Goal: Task Accomplishment & Management: Use online tool/utility

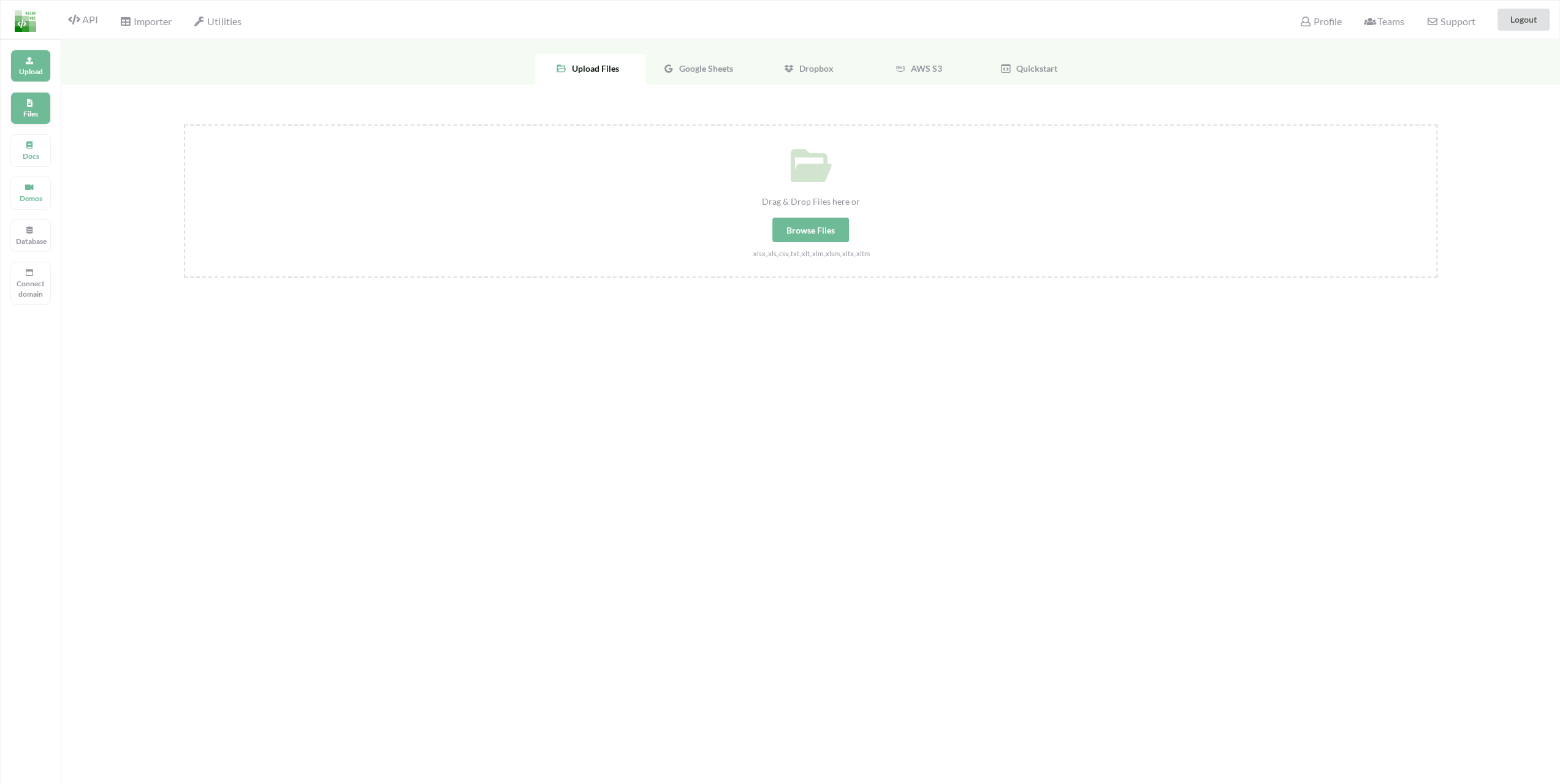
click at [31, 101] on icon at bounding box center [29, 101] width 9 height 7
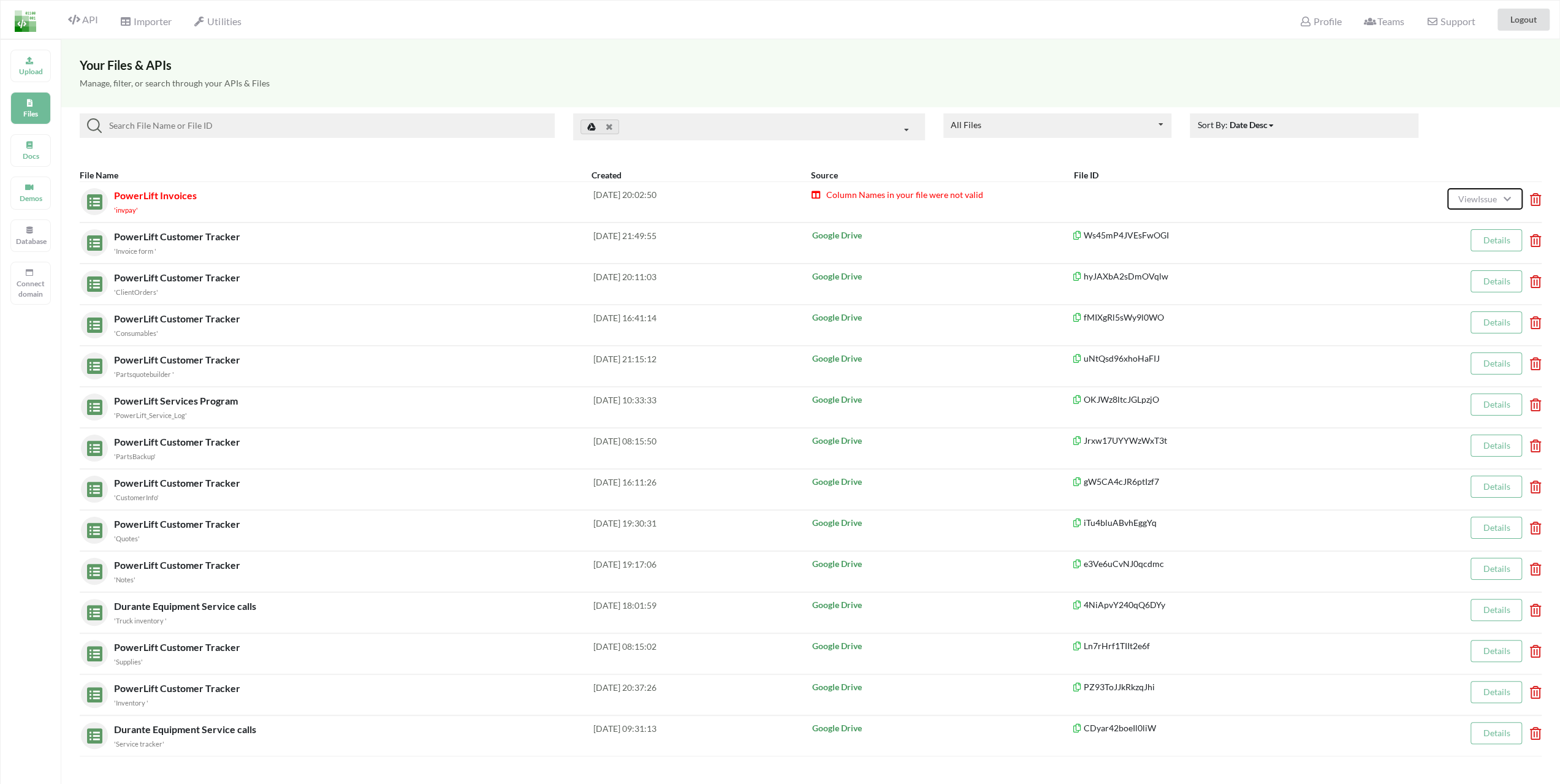
click at [1478, 195] on span "View Issue" at bounding box center [1479, 198] width 42 height 10
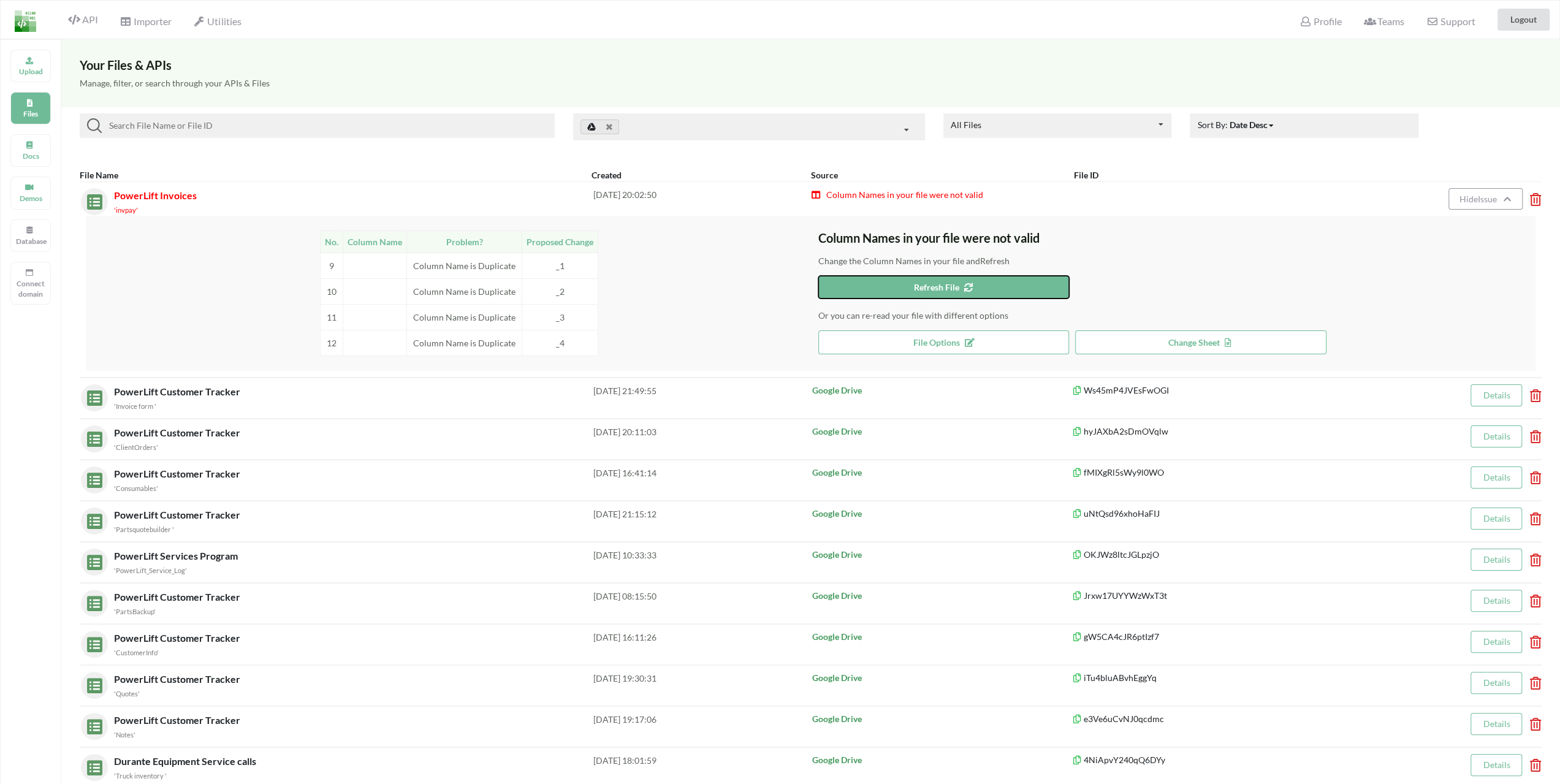
click at [932, 278] on button "Refresh File" at bounding box center [943, 287] width 251 height 22
click at [921, 341] on span "File Options" at bounding box center [943, 342] width 61 height 10
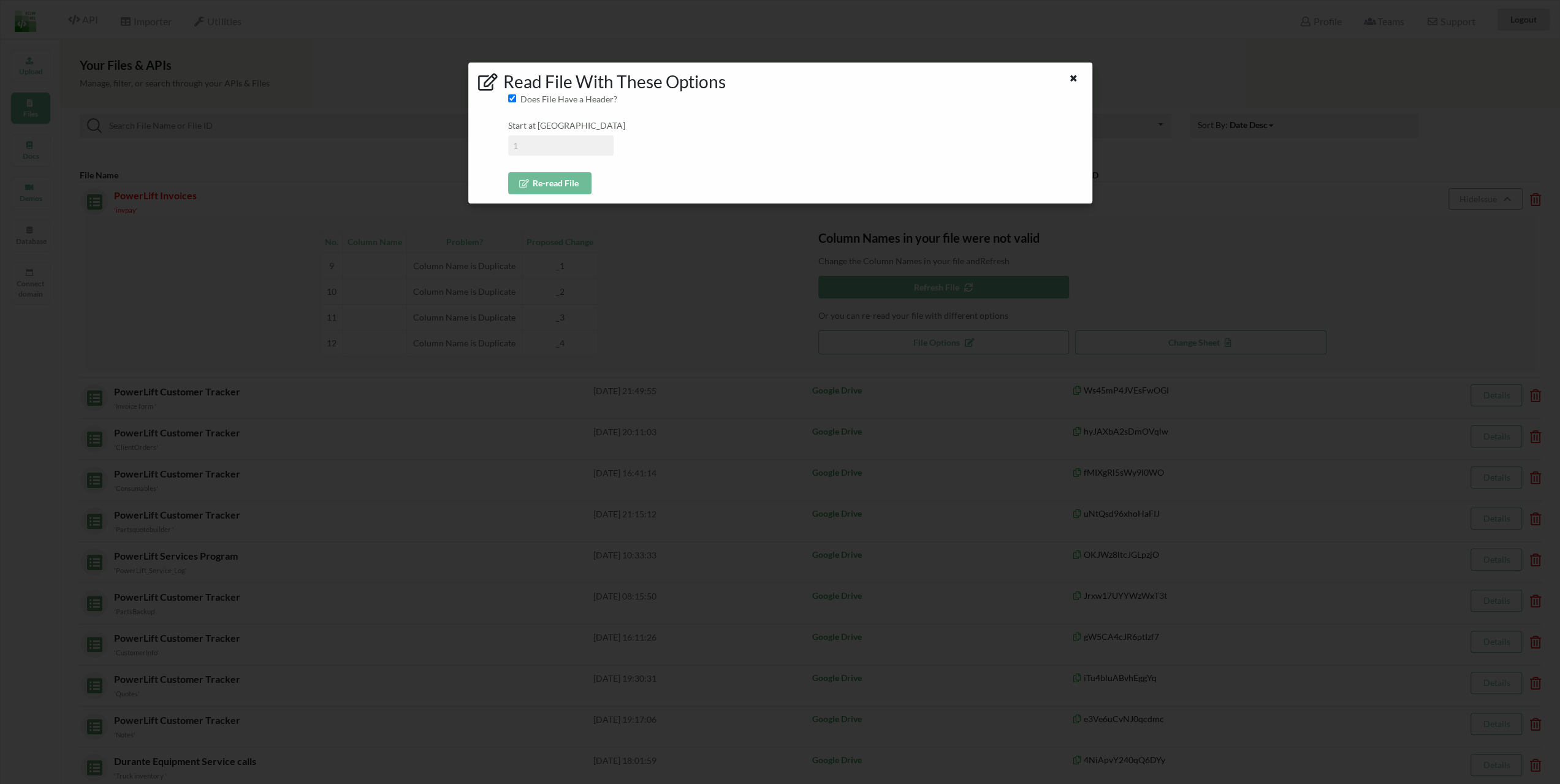
click at [1074, 78] on icon at bounding box center [1073, 76] width 10 height 9
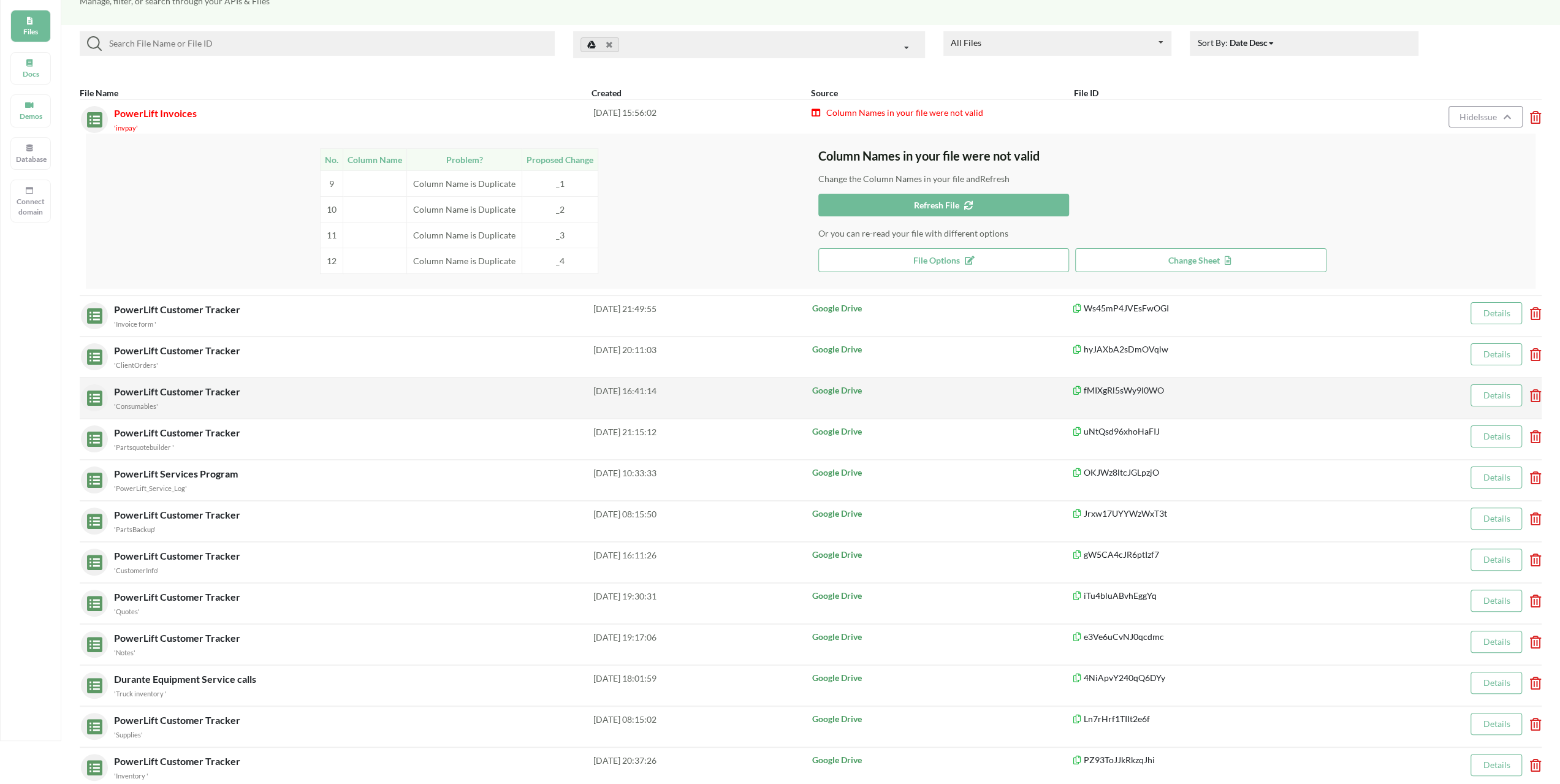
scroll to position [82, 0]
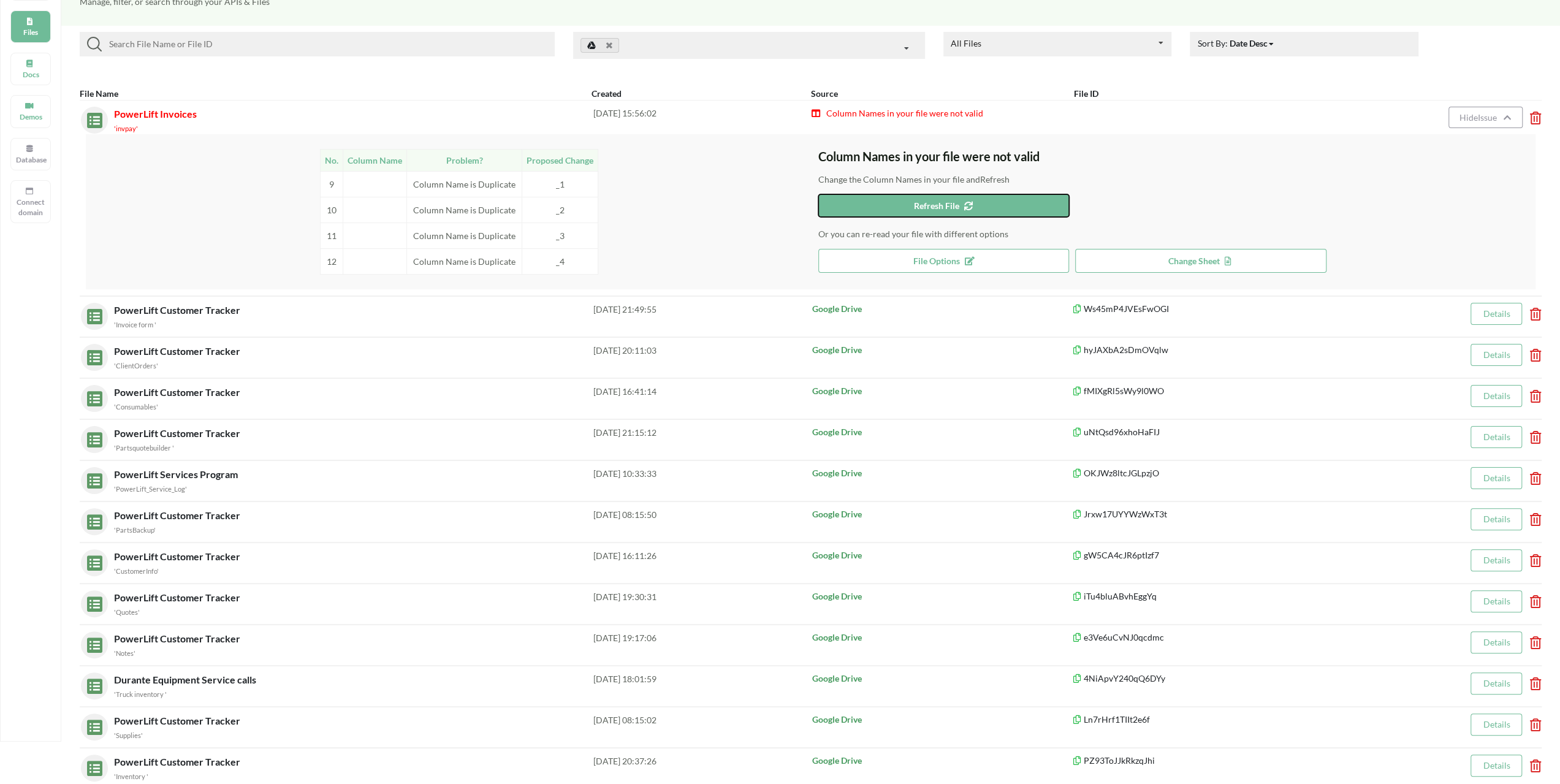
click at [977, 207] on button "Refresh File" at bounding box center [943, 205] width 251 height 22
drag, startPoint x: 554, startPoint y: 258, endPoint x: 567, endPoint y: 257, distance: 13.0
click at [567, 257] on td "_4" at bounding box center [561, 261] width 76 height 26
copy td "_4"
click at [901, 209] on button "Refresh File" at bounding box center [943, 205] width 251 height 22
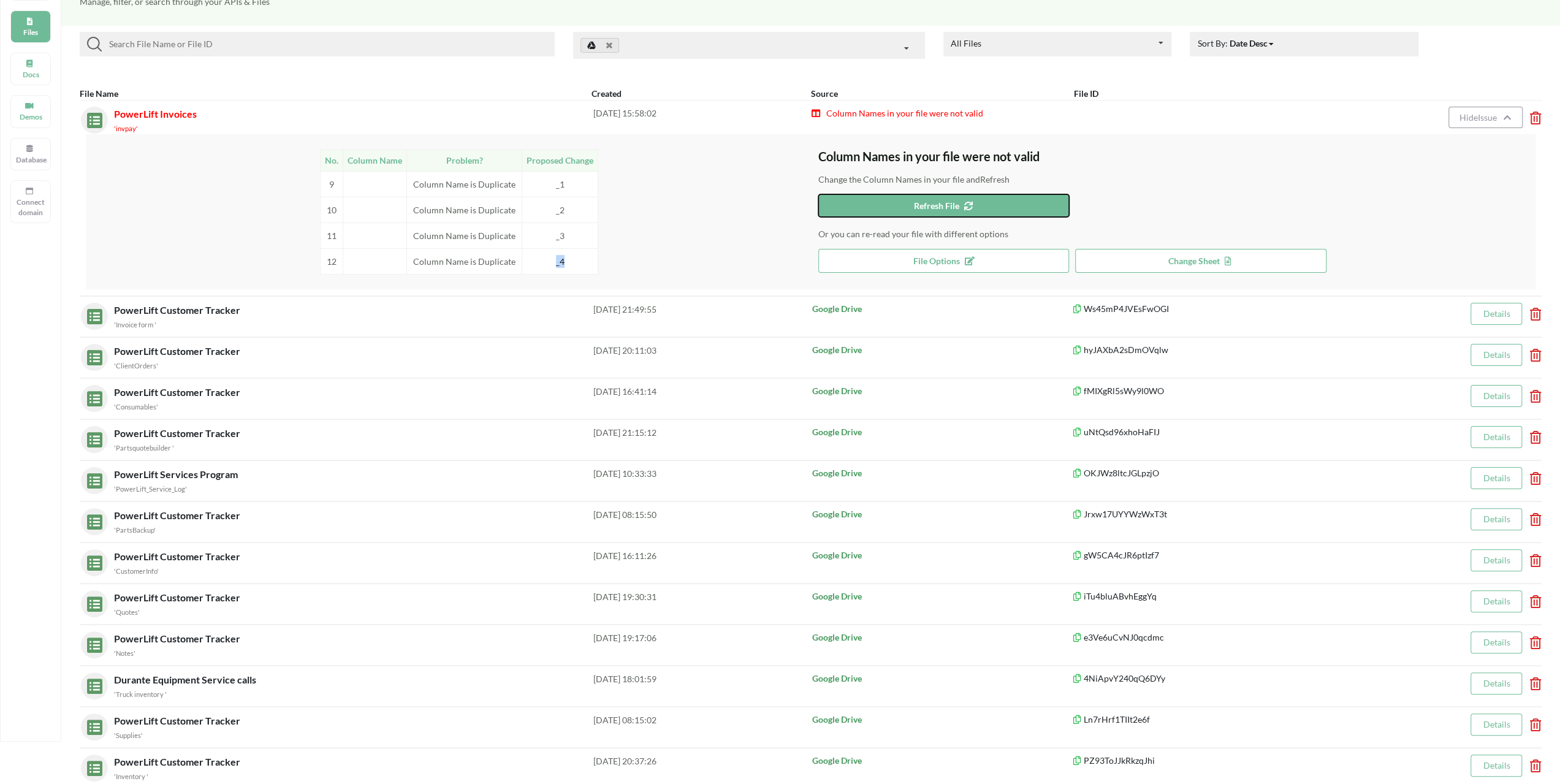
click at [873, 206] on button "Refresh File" at bounding box center [943, 205] width 251 height 22
click at [334, 181] on td "9" at bounding box center [332, 184] width 22 height 26
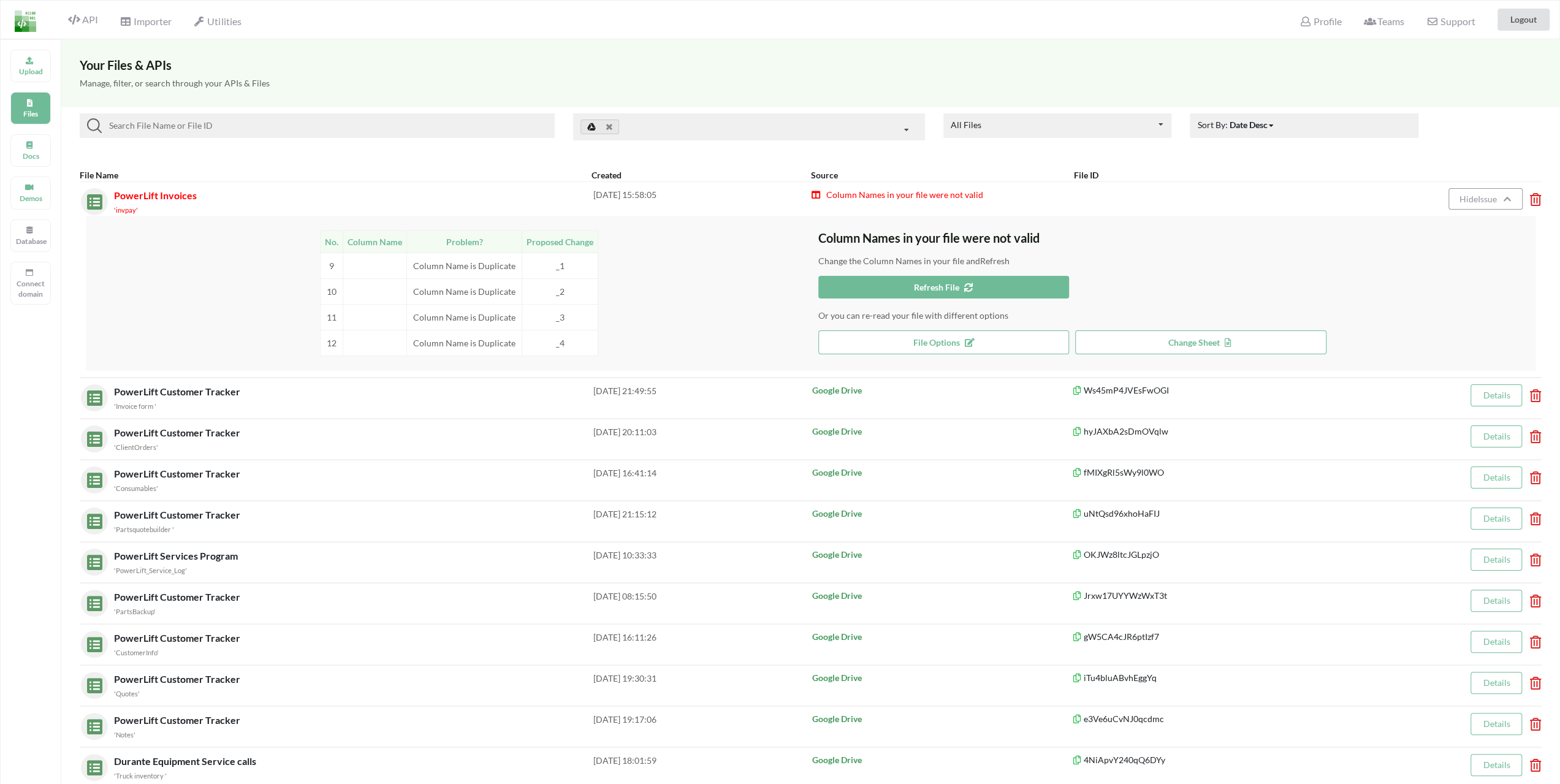
scroll to position [0, 0]
click at [34, 167] on div "Upload Files Docs Demos Database Connect domain" at bounding box center [31, 431] width 61 height 784
click at [31, 148] on div "Docs" at bounding box center [30, 151] width 40 height 33
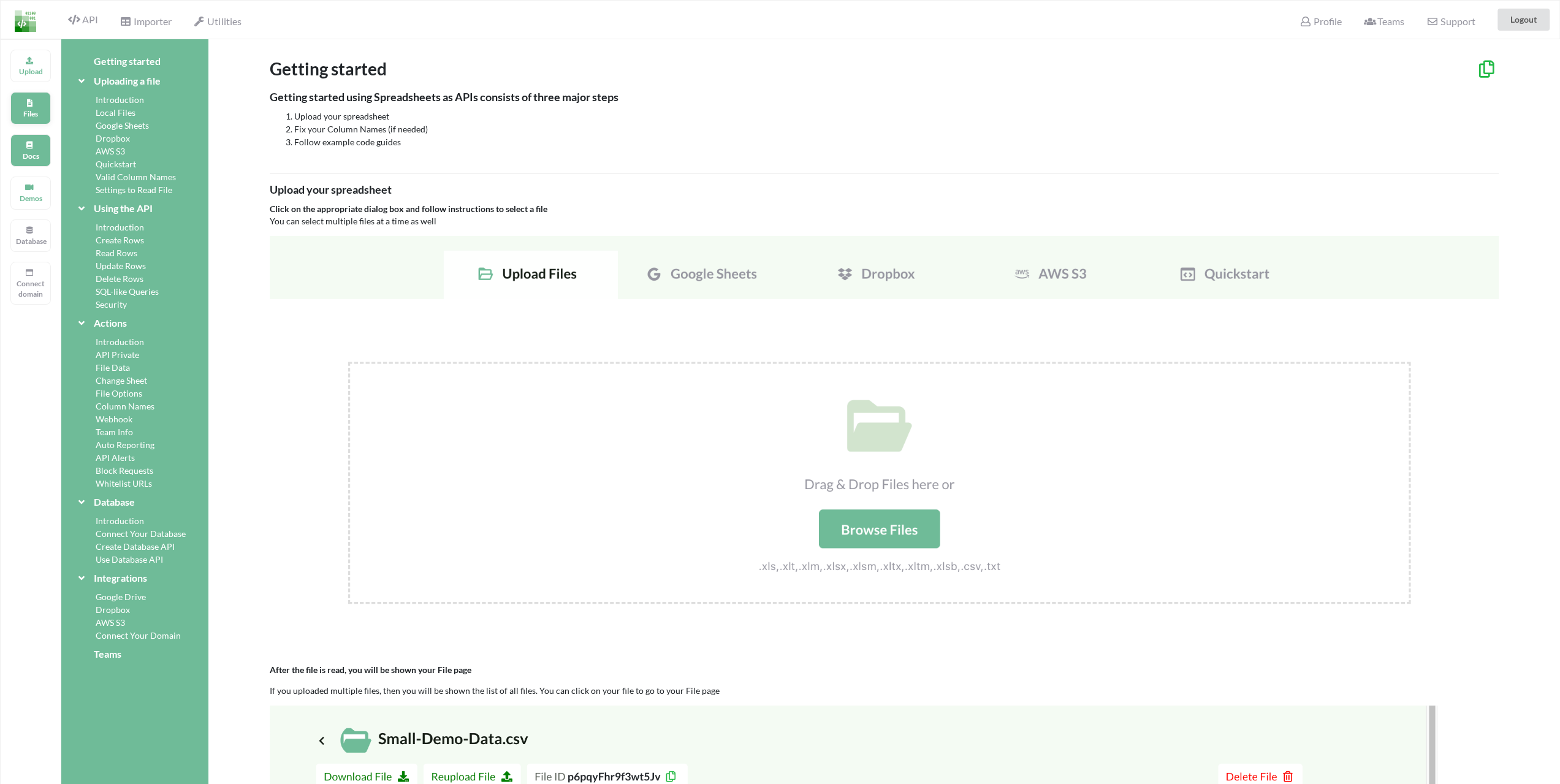
click at [38, 105] on div "Files" at bounding box center [30, 108] width 40 height 33
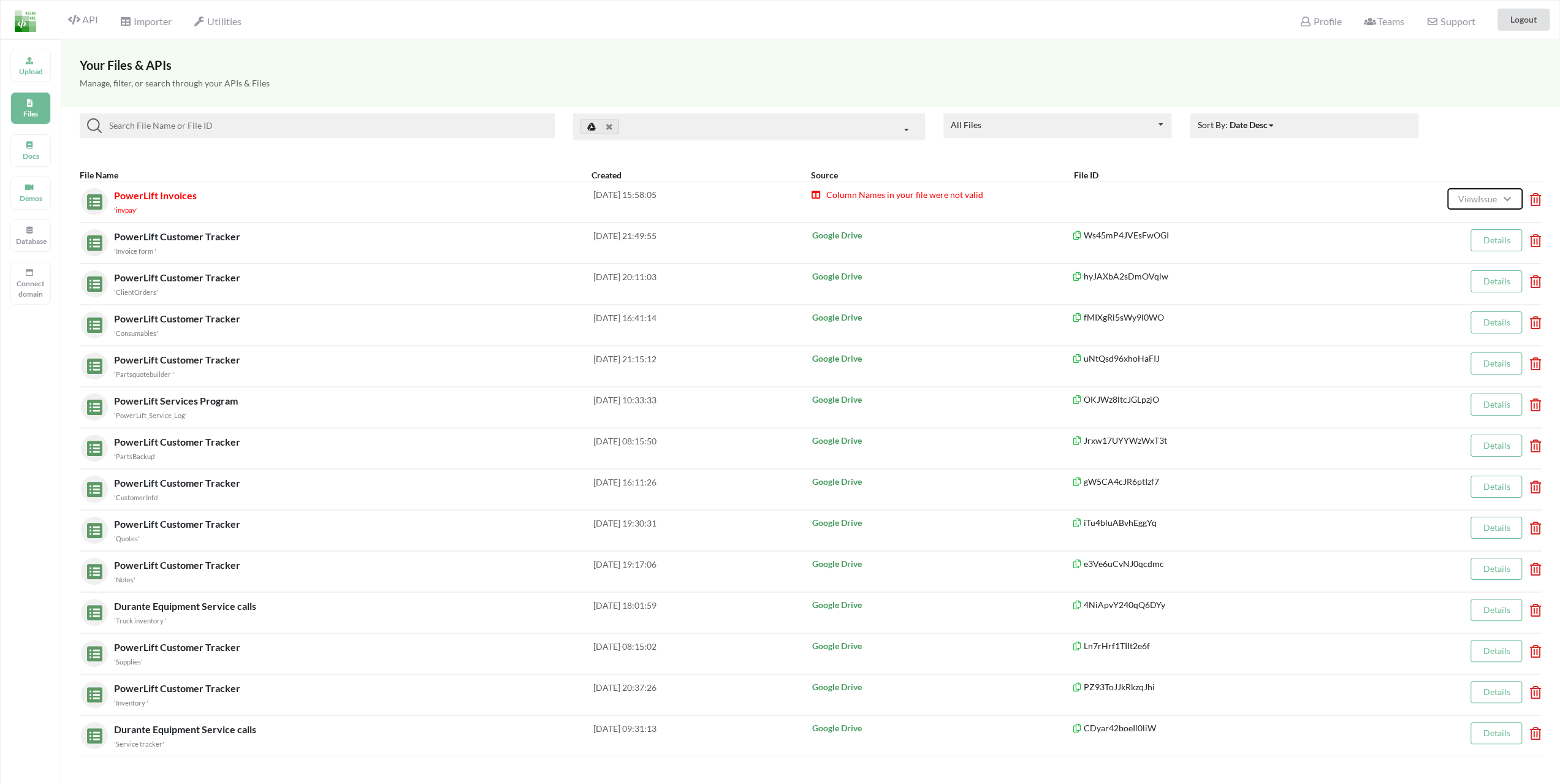
click at [1472, 195] on span "View Issue" at bounding box center [1479, 198] width 42 height 10
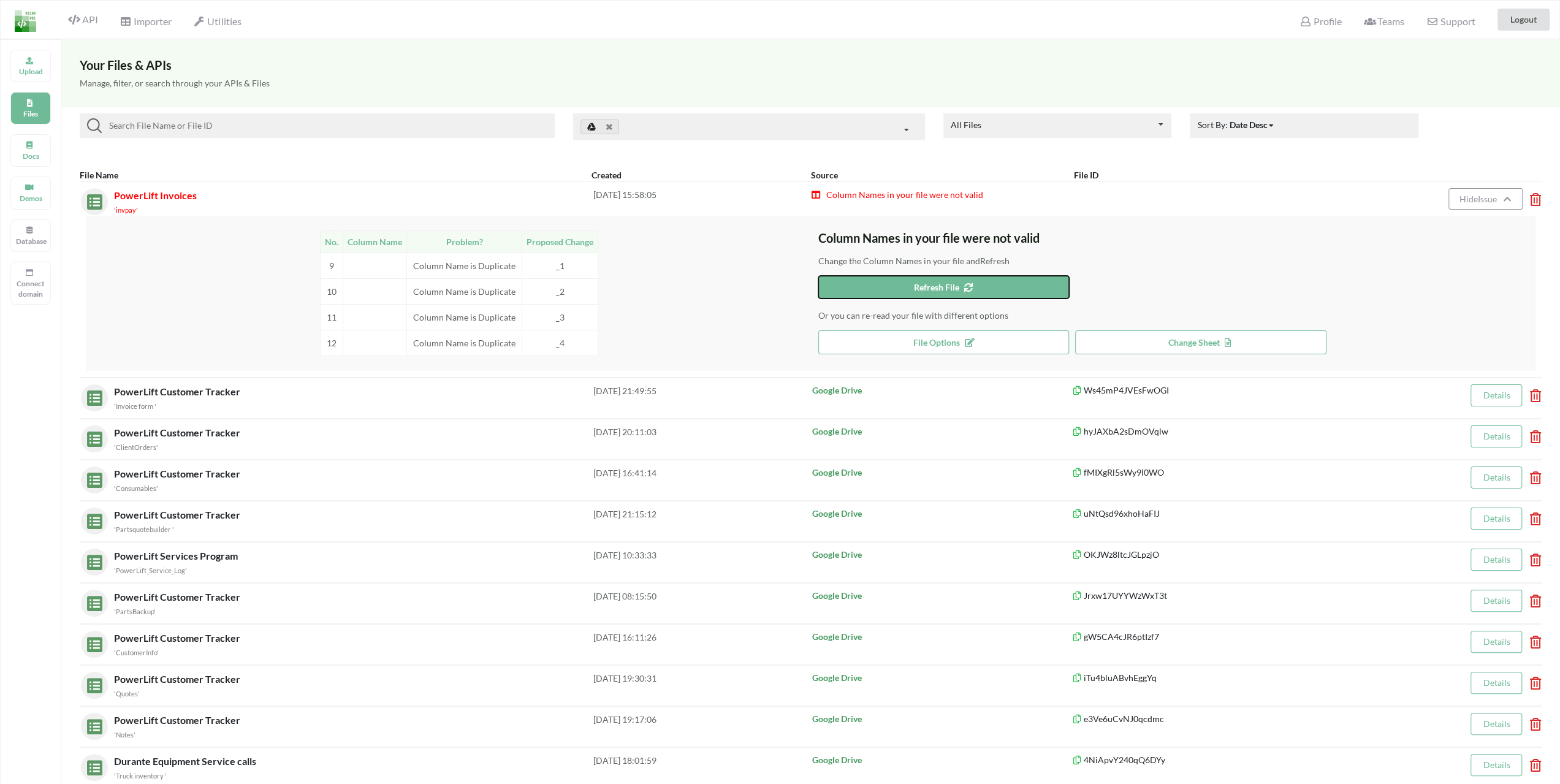
click at [885, 279] on button "Refresh File" at bounding box center [943, 287] width 251 height 22
click at [940, 281] on button "Refresh File" at bounding box center [943, 287] width 251 height 22
click at [884, 281] on button "Refresh File" at bounding box center [943, 287] width 251 height 22
click at [882, 285] on button "Refresh File" at bounding box center [943, 287] width 251 height 22
click at [920, 292] on button "Refresh File" at bounding box center [943, 287] width 251 height 22
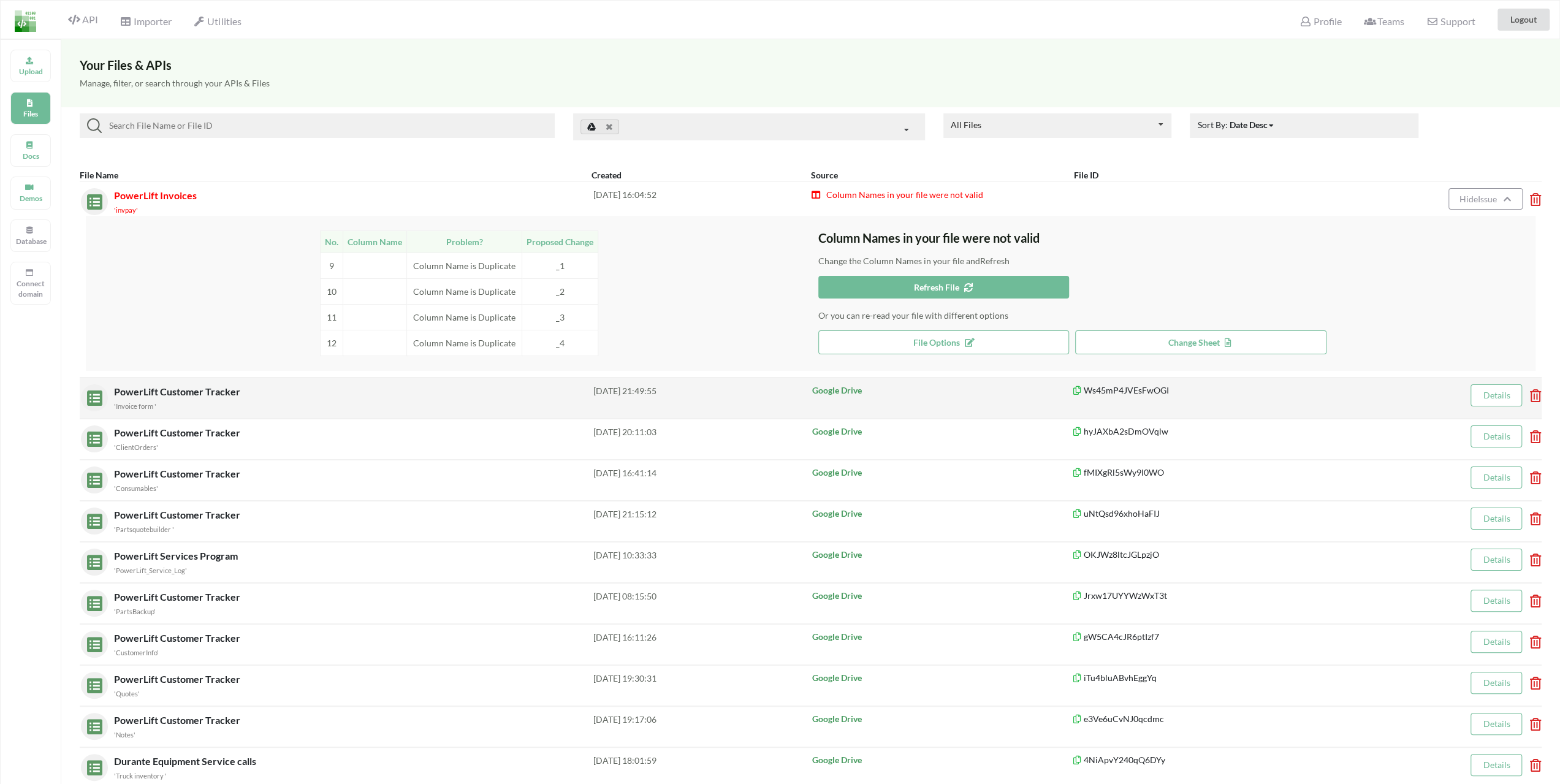
click at [1484, 396] on link "Details" at bounding box center [1497, 394] width 27 height 10
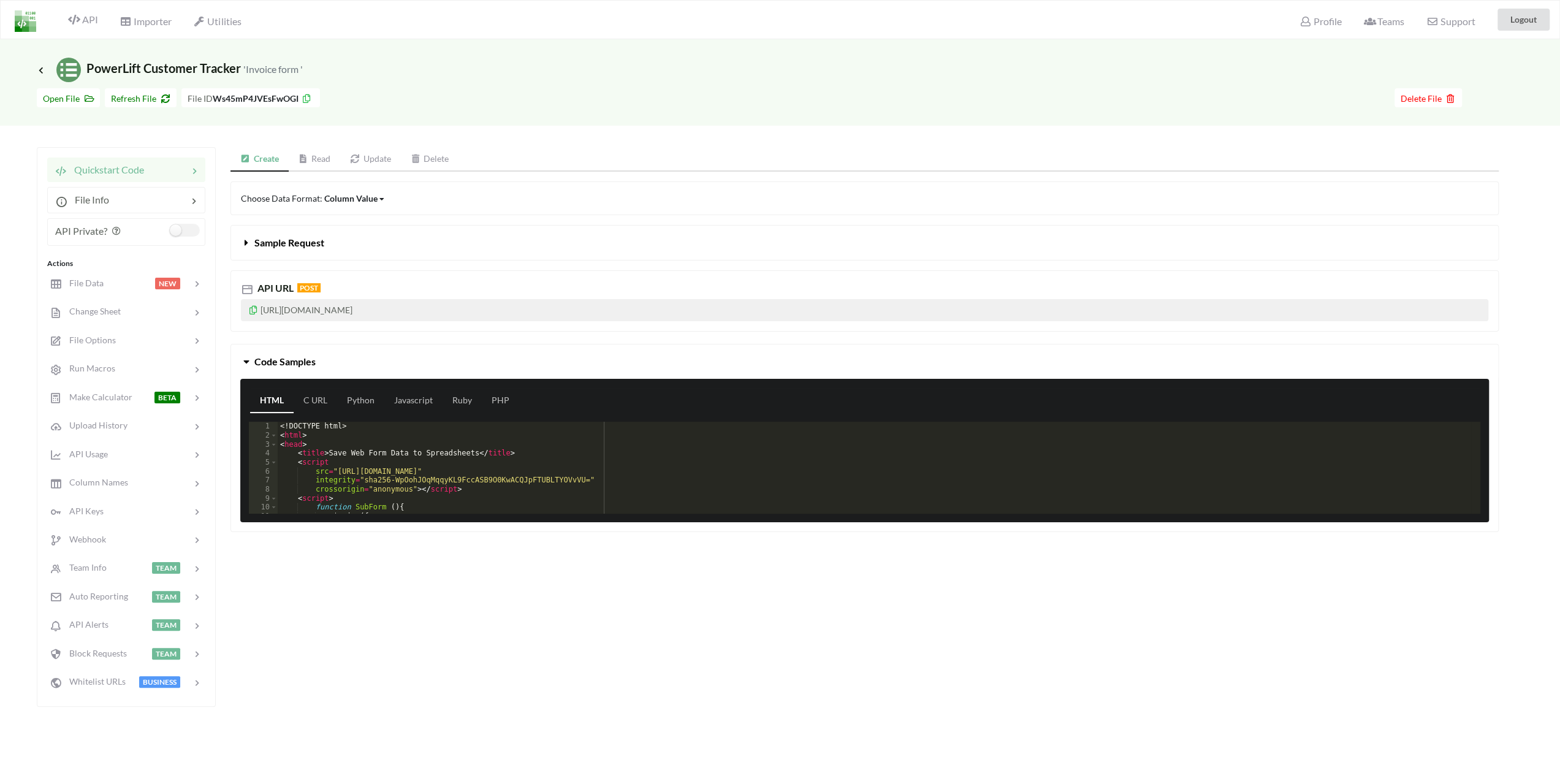
click at [358, 195] on div "Column Value" at bounding box center [351, 198] width 53 height 13
click at [357, 258] on span "Column" at bounding box center [349, 262] width 31 height 10
click at [109, 277] on div at bounding box center [129, 283] width 52 height 14
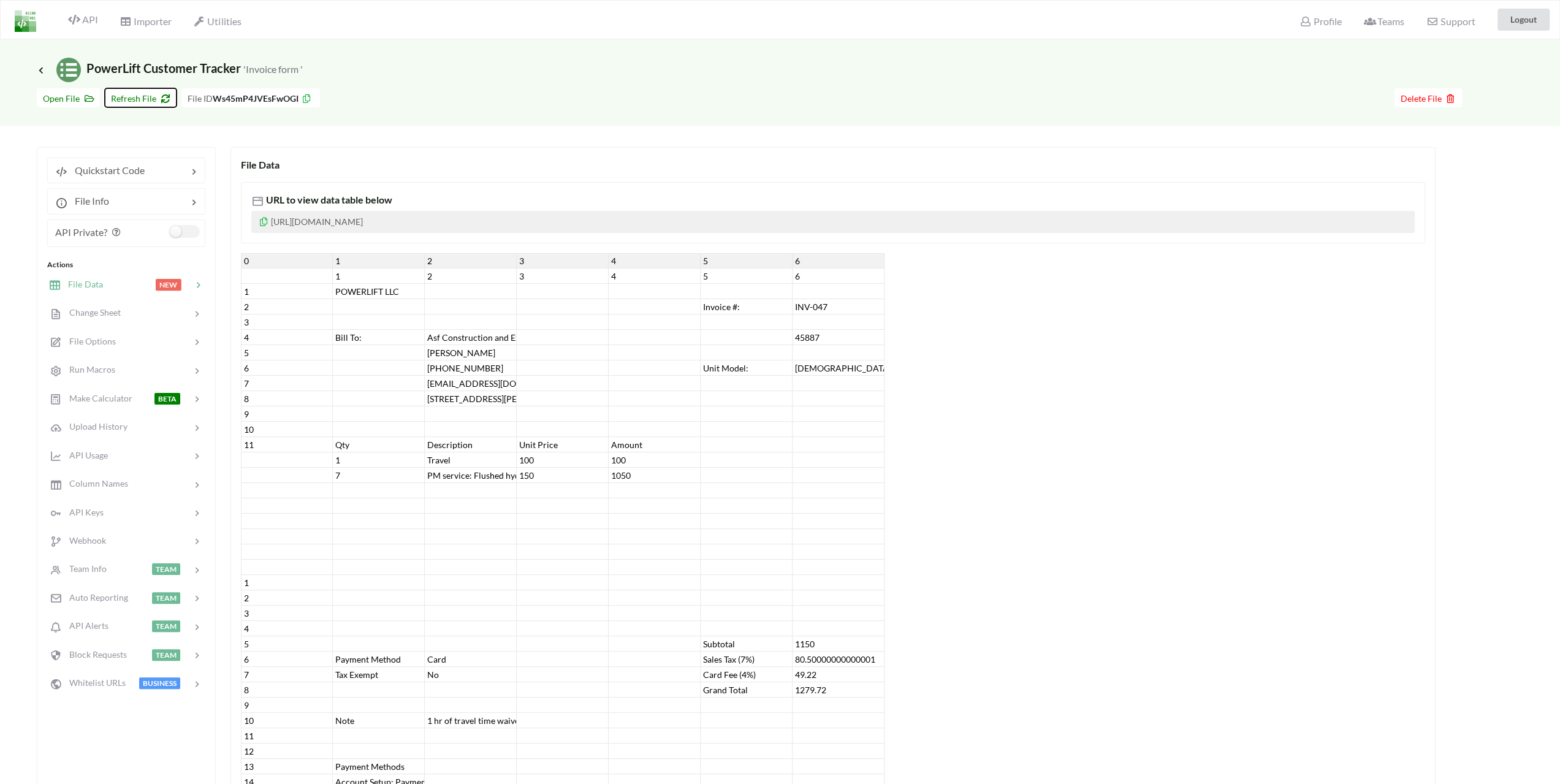
click at [134, 99] on span "Refresh File" at bounding box center [140, 98] width 59 height 10
click at [44, 70] on icon at bounding box center [41, 69] width 11 height 10
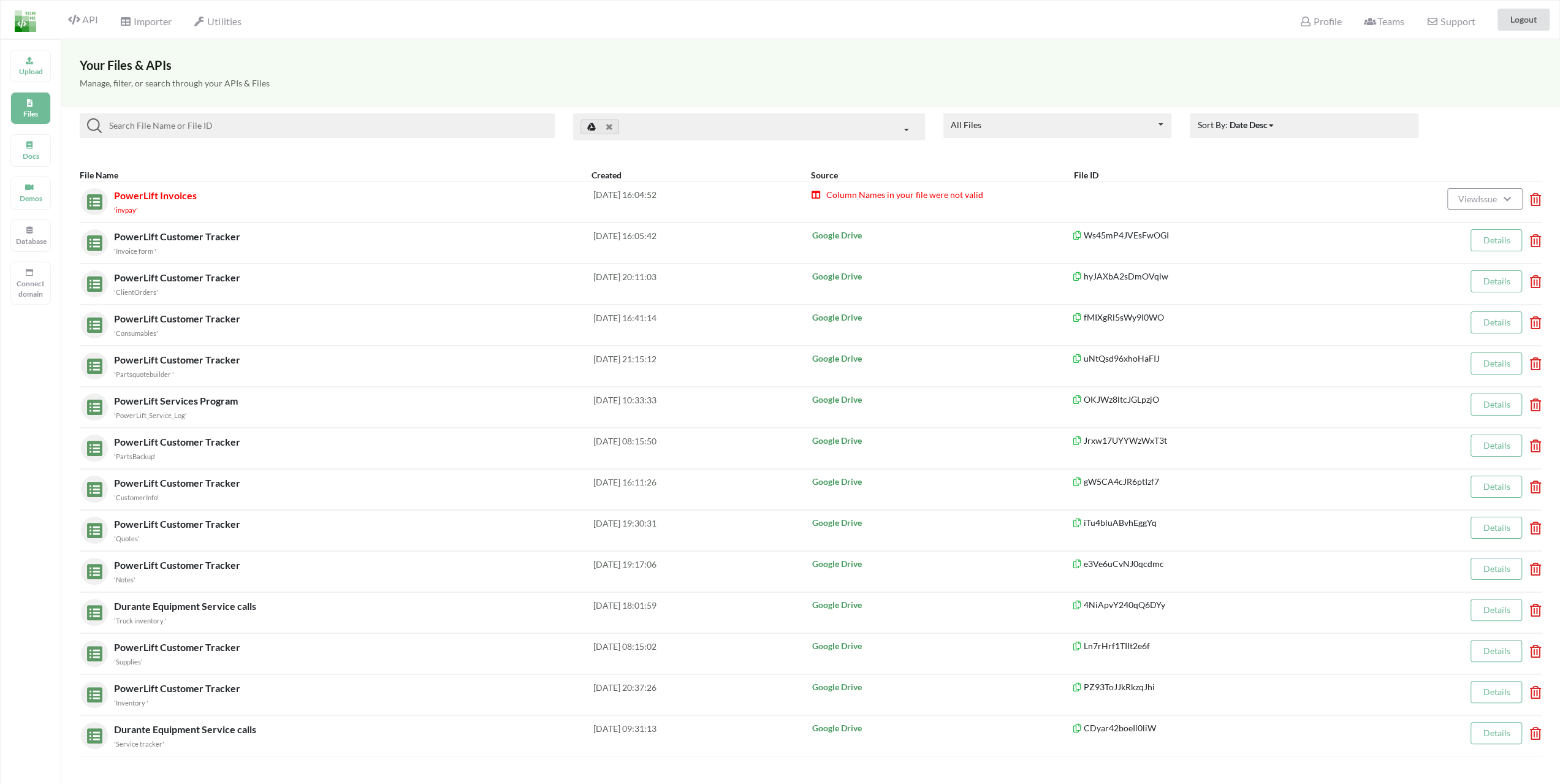
click at [156, 205] on div "'invpay'" at bounding box center [354, 209] width 480 height 13
click at [937, 203] on div "Column Names in your file were not valid" at bounding box center [1029, 202] width 435 height 27
click at [937, 202] on div "Column Names in your file were not valid" at bounding box center [1029, 202] width 435 height 27
click at [1464, 199] on span "View Issue" at bounding box center [1479, 198] width 42 height 10
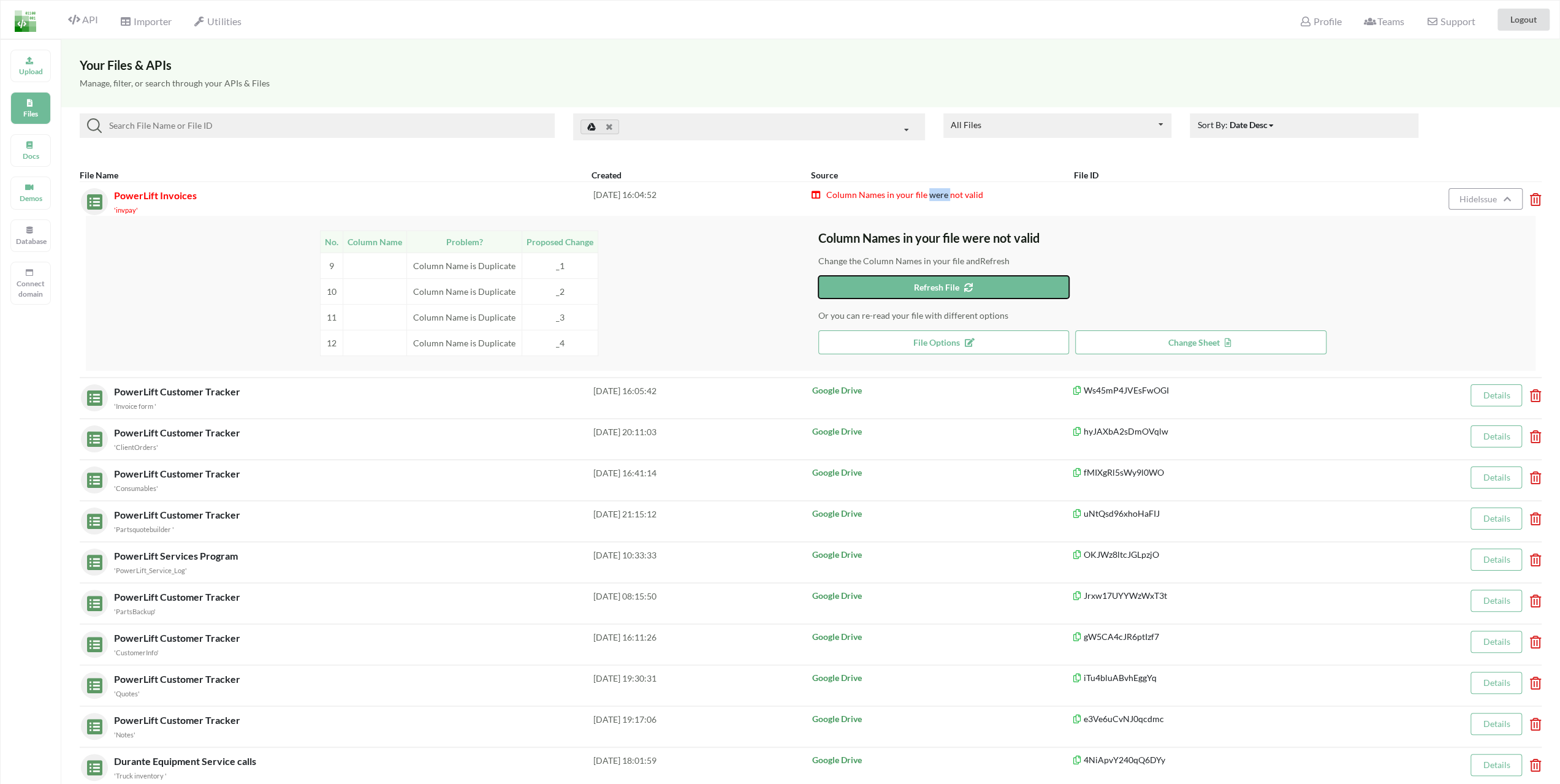
click at [897, 296] on button "Refresh File" at bounding box center [943, 287] width 251 height 22
